Goal: Check status: Check status

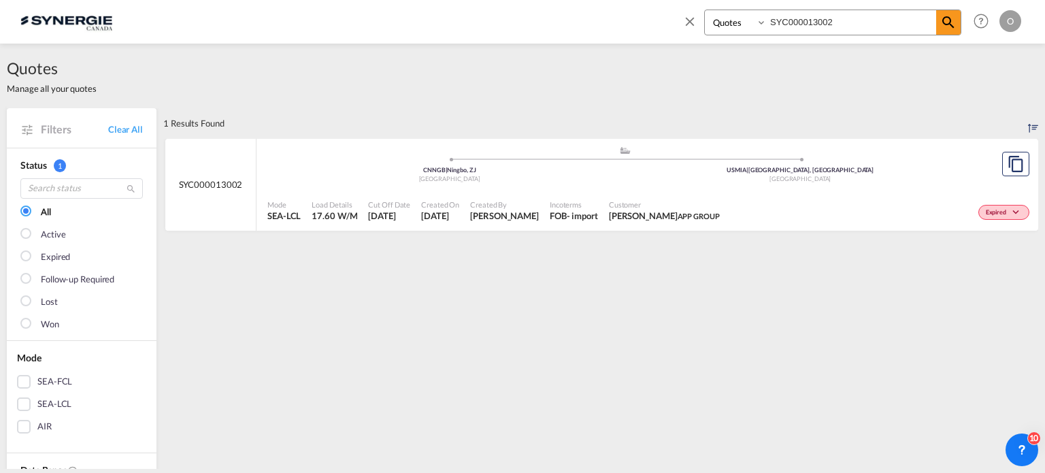
select select "Quotes"
click at [809, 14] on input "SYC000013002" at bounding box center [851, 22] width 169 height 24
click at [895, 29] on input "SYC000013002" at bounding box center [851, 22] width 169 height 24
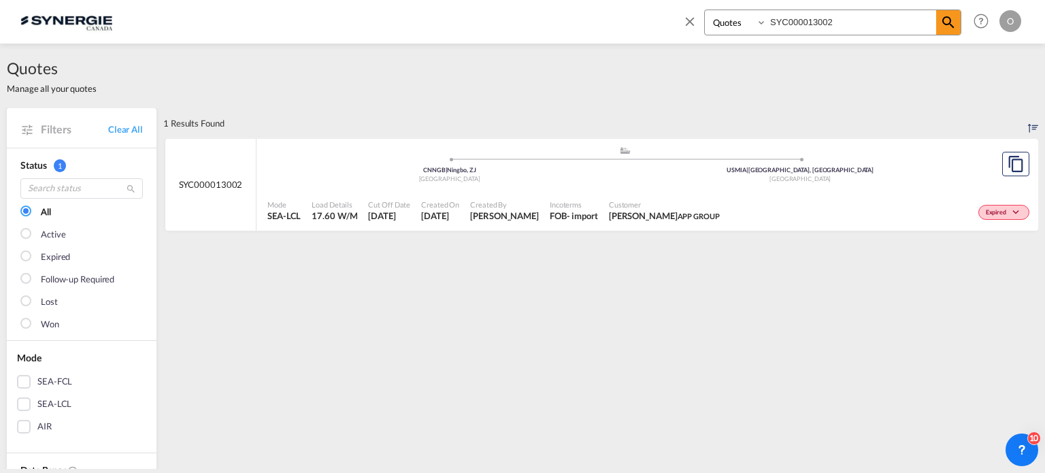
paste input "939"
type input "SYC000013939"
click at [946, 28] on md-icon "icon-magnify" at bounding box center [948, 22] width 16 height 16
click at [544, 206] on div "Incoterms FOB - import" at bounding box center [573, 211] width 59 height 34
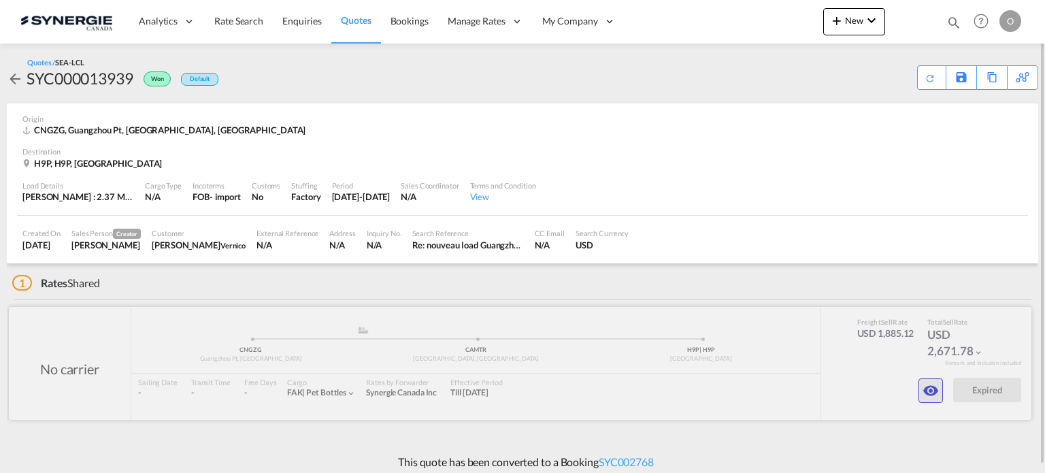
click at [922, 393] on button "button" at bounding box center [931, 390] width 24 height 24
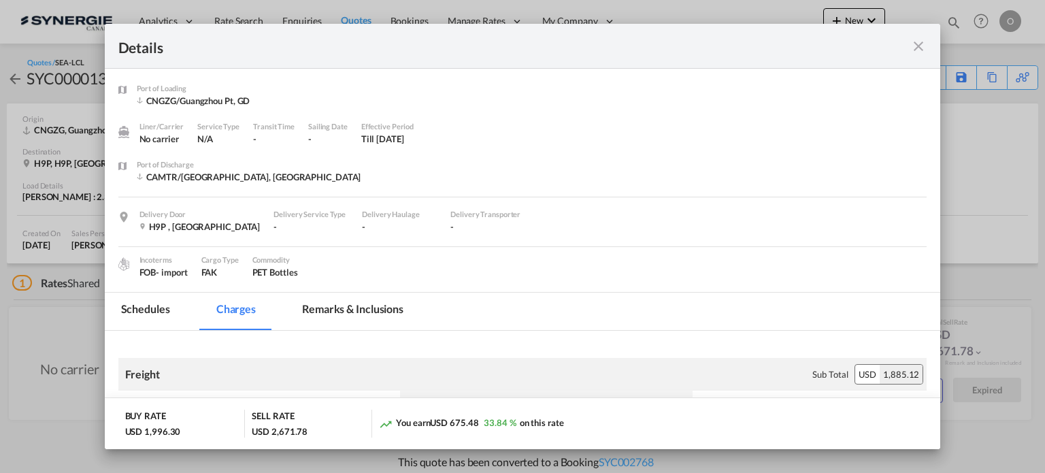
click at [395, 315] on md-tab-item "Remarks & Inclusions" at bounding box center [353, 311] width 134 height 37
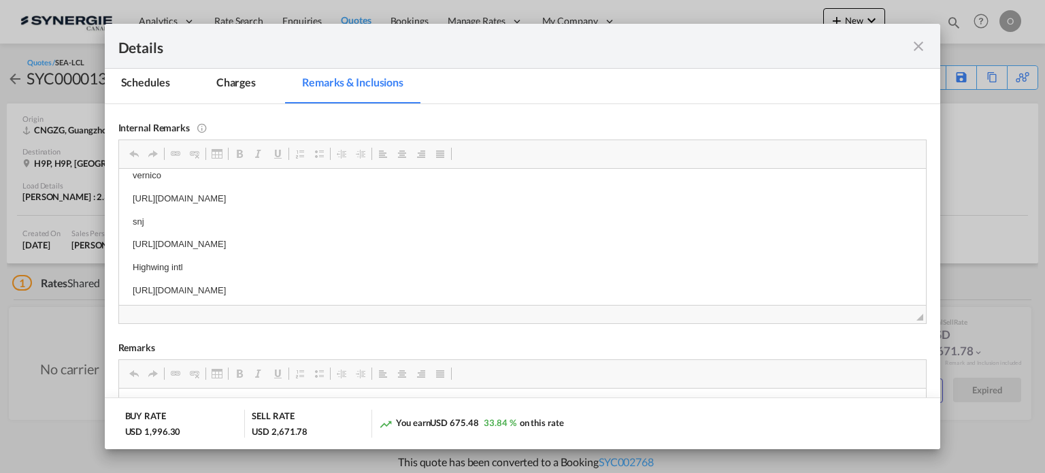
scroll to position [6, 0]
drag, startPoint x: 132, startPoint y: 283, endPoint x: 180, endPoint y: 284, distance: 48.3
drag, startPoint x: 131, startPoint y: 201, endPoint x: 502, endPoint y: 205, distance: 370.8
click at [502, 205] on html "vernico [URL][DOMAIN_NAME] snj [URL][DOMAIN_NAME] Highwing intl [URL][DOMAIN_NA…" at bounding box center [522, 240] width 808 height 156
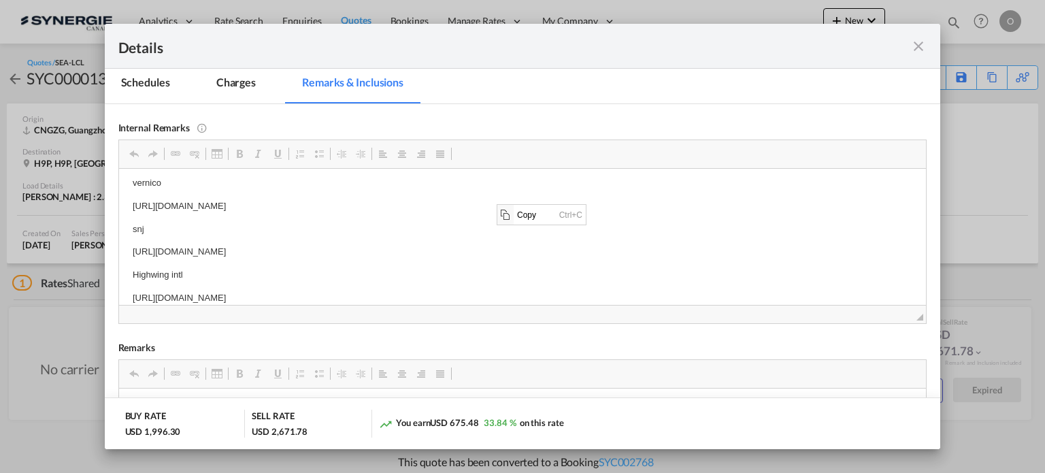
scroll to position [0, 0]
click at [526, 214] on span "Copy" at bounding box center [535, 214] width 42 height 20
copy p "[URL][DOMAIN_NAME]"
